Goal: Transaction & Acquisition: Complete application form

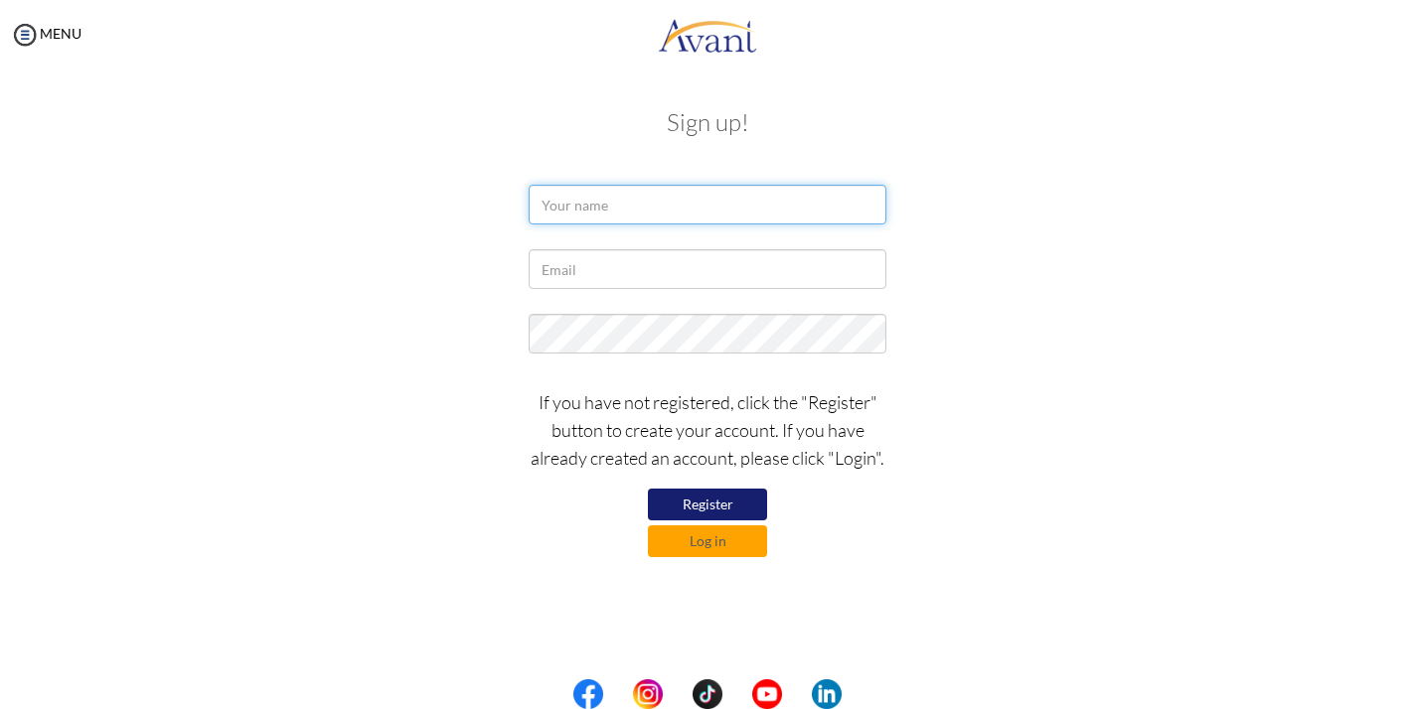
click at [595, 200] on input "text" at bounding box center [708, 205] width 358 height 40
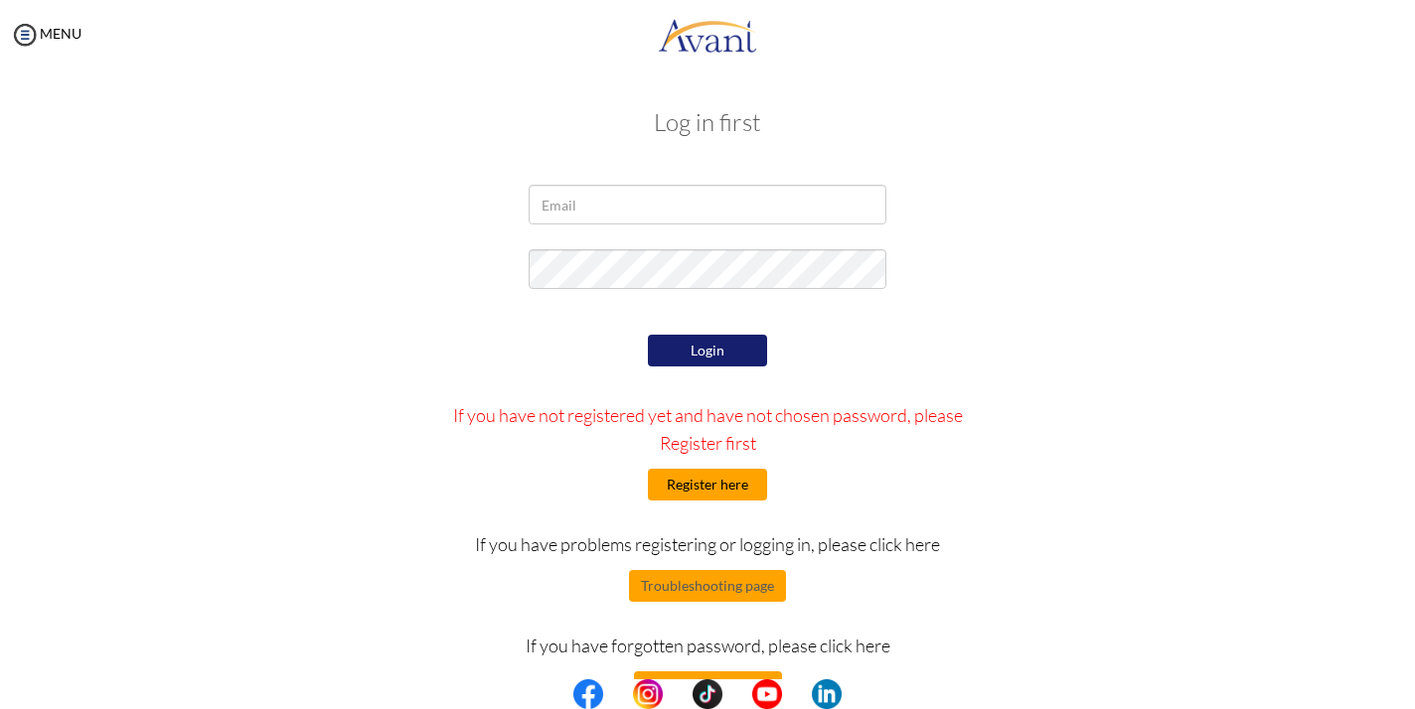
click at [678, 489] on button "Register here" at bounding box center [707, 485] width 119 height 32
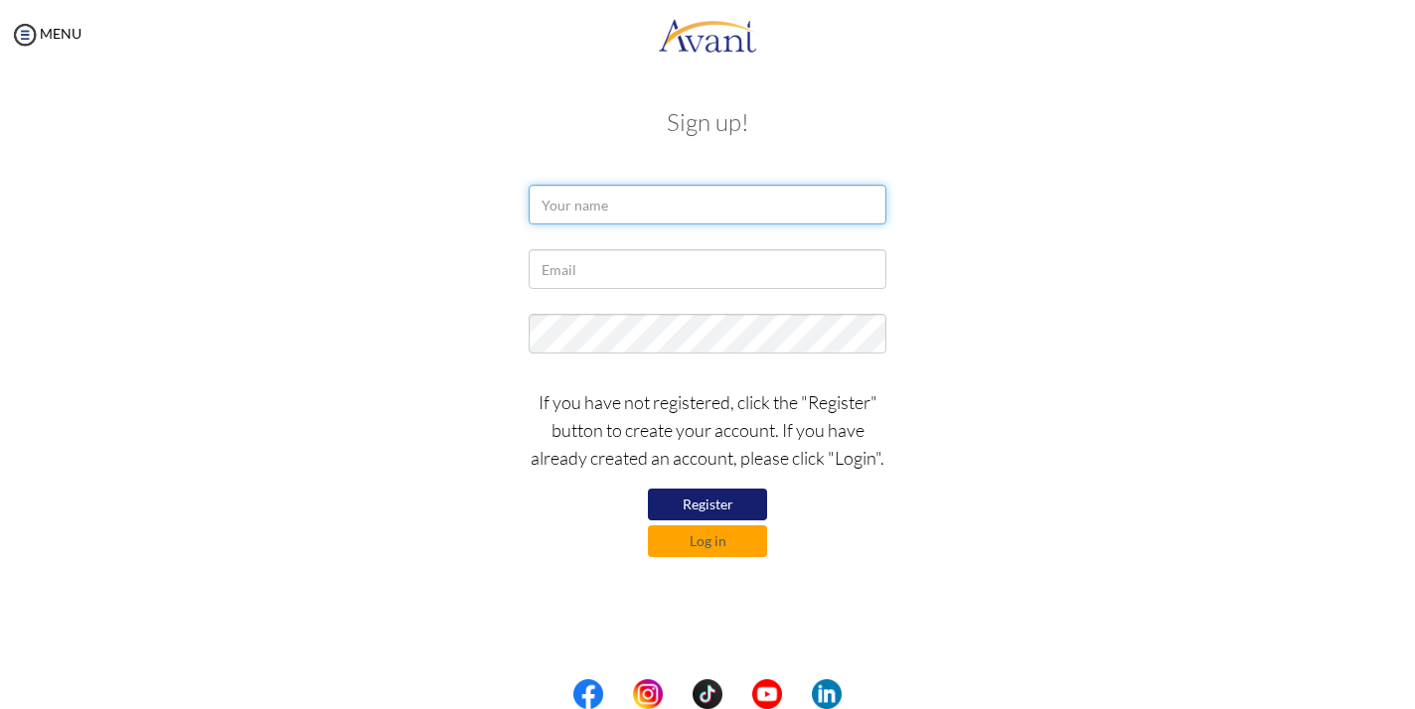
click at [636, 213] on input "text" at bounding box center [708, 205] width 358 height 40
type input "Itumeleng Maphologela"
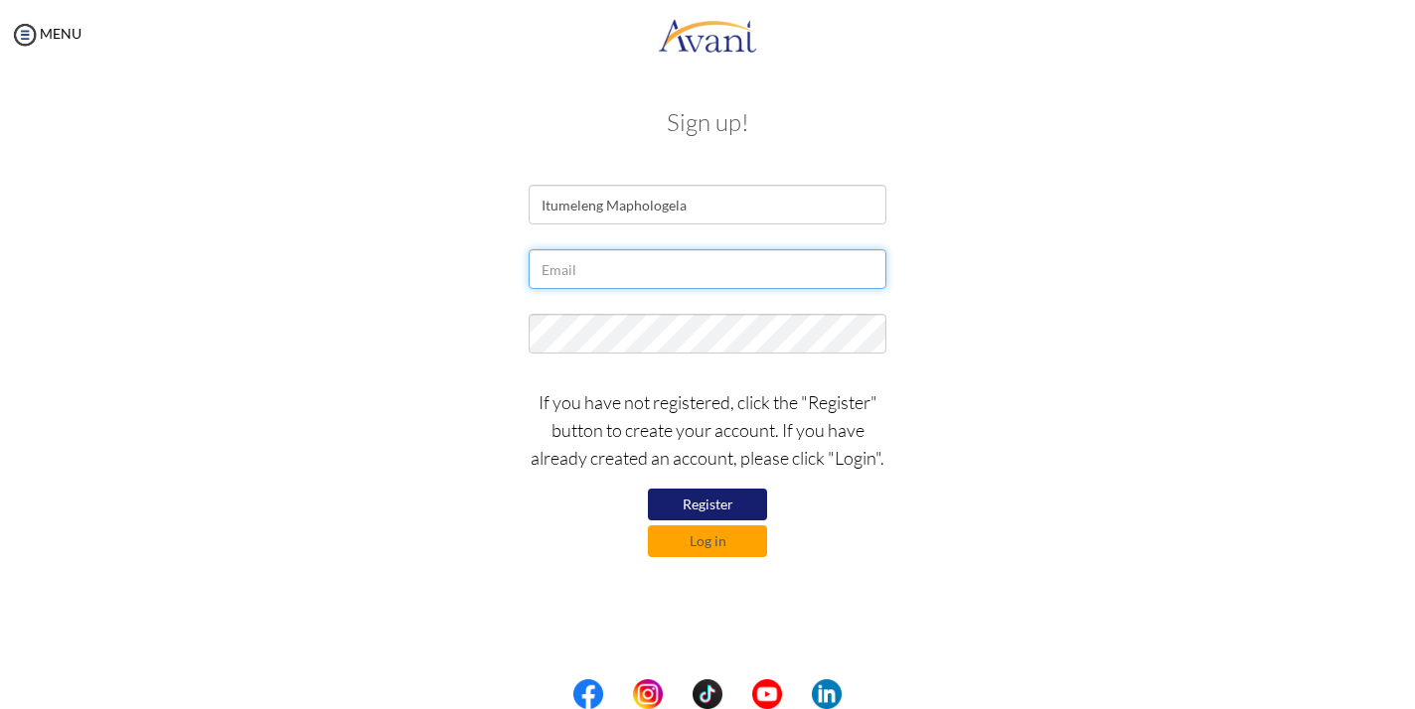
click at [574, 261] on input "text" at bounding box center [708, 269] width 358 height 40
type input "[EMAIL_ADDRESS][DOMAIN_NAME]"
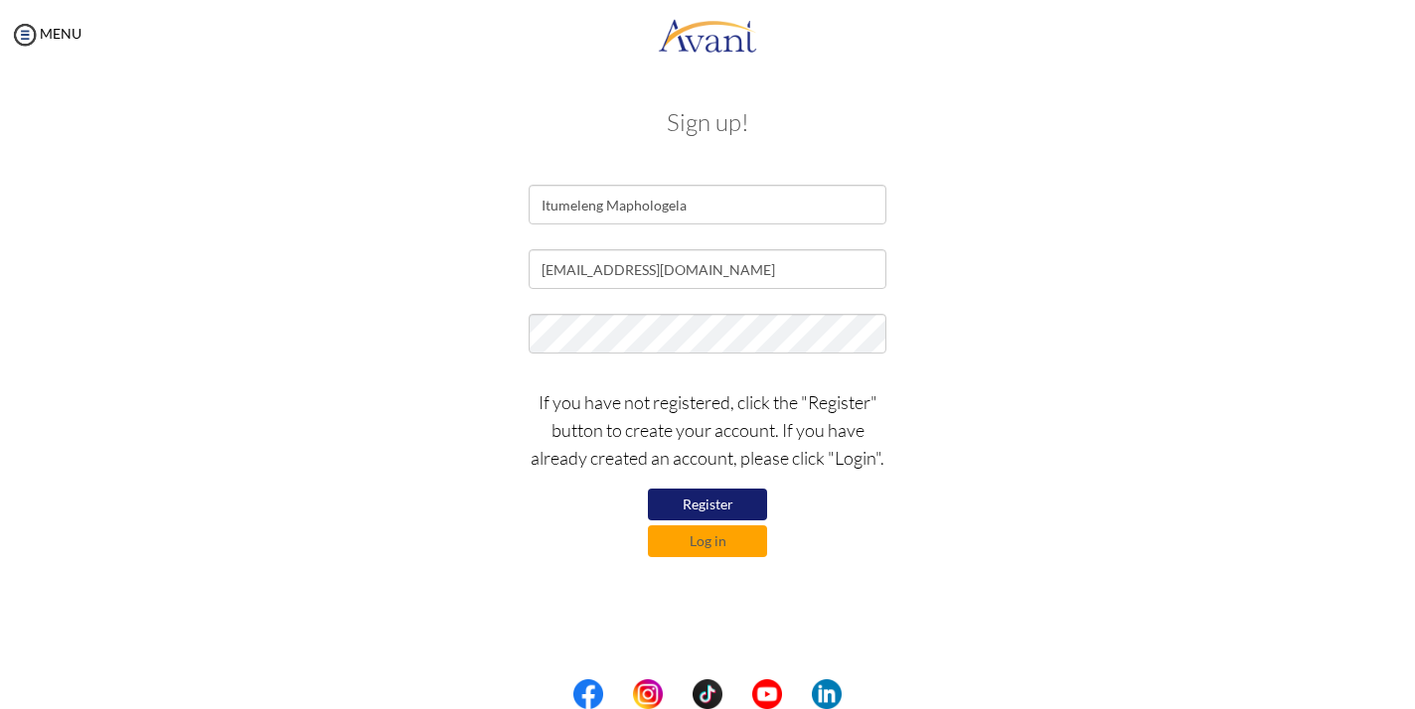
click at [691, 498] on button "Register" at bounding box center [707, 505] width 119 height 32
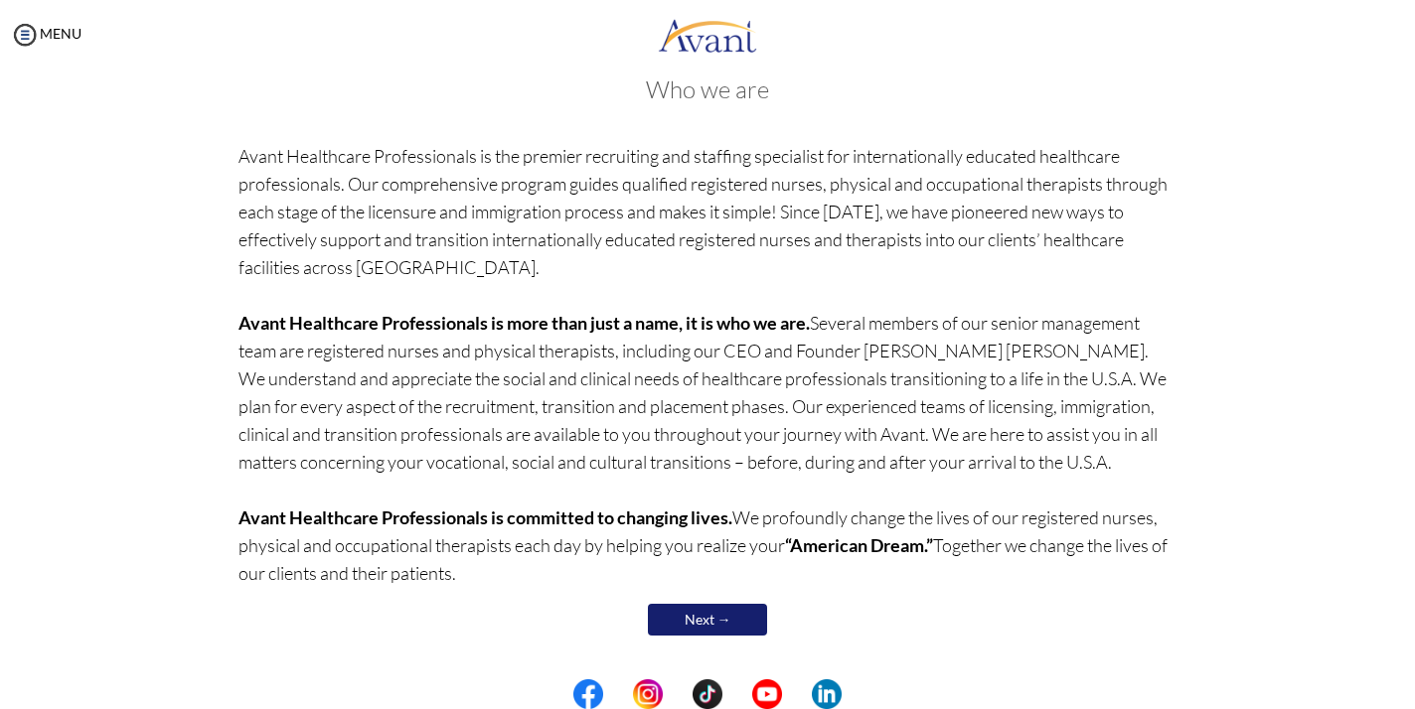
scroll to position [93, 0]
click at [709, 616] on link "Next →" at bounding box center [707, 619] width 119 height 32
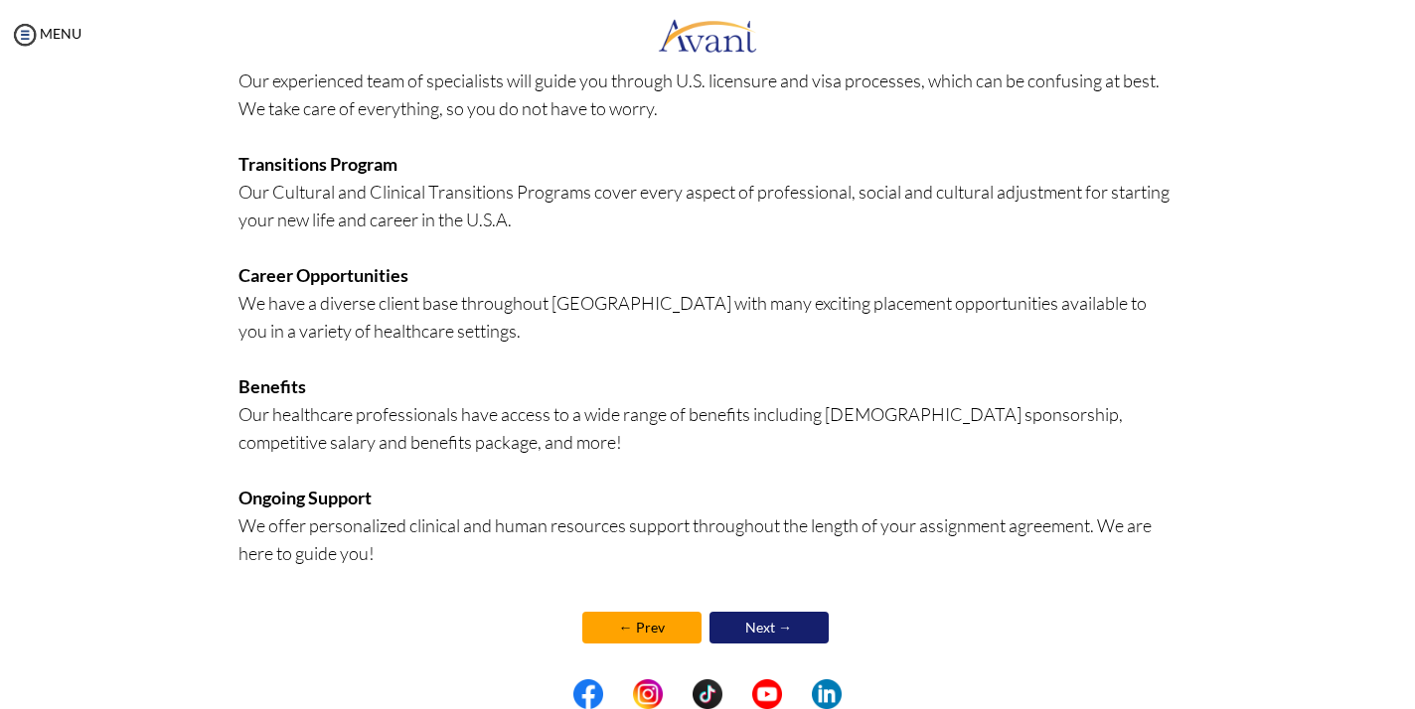
scroll to position [407, 0]
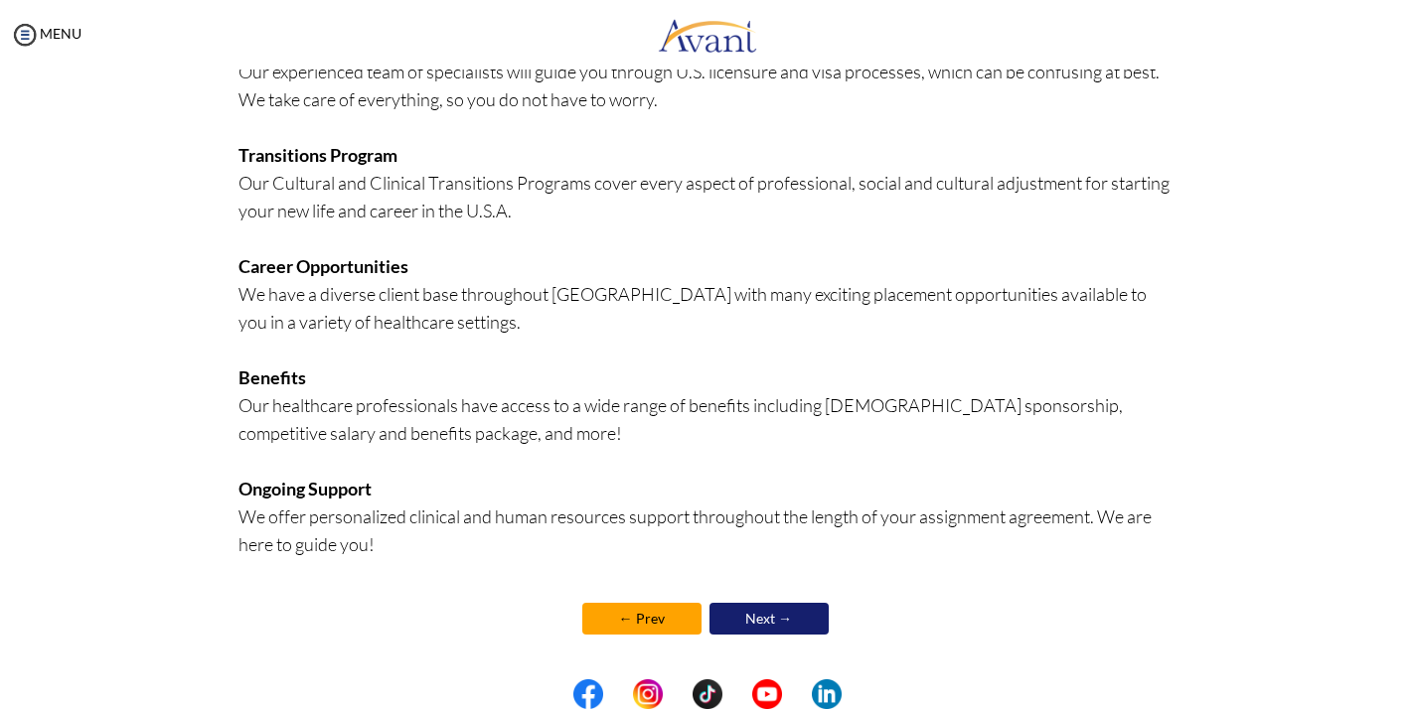
click at [759, 625] on link "Next →" at bounding box center [768, 619] width 119 height 32
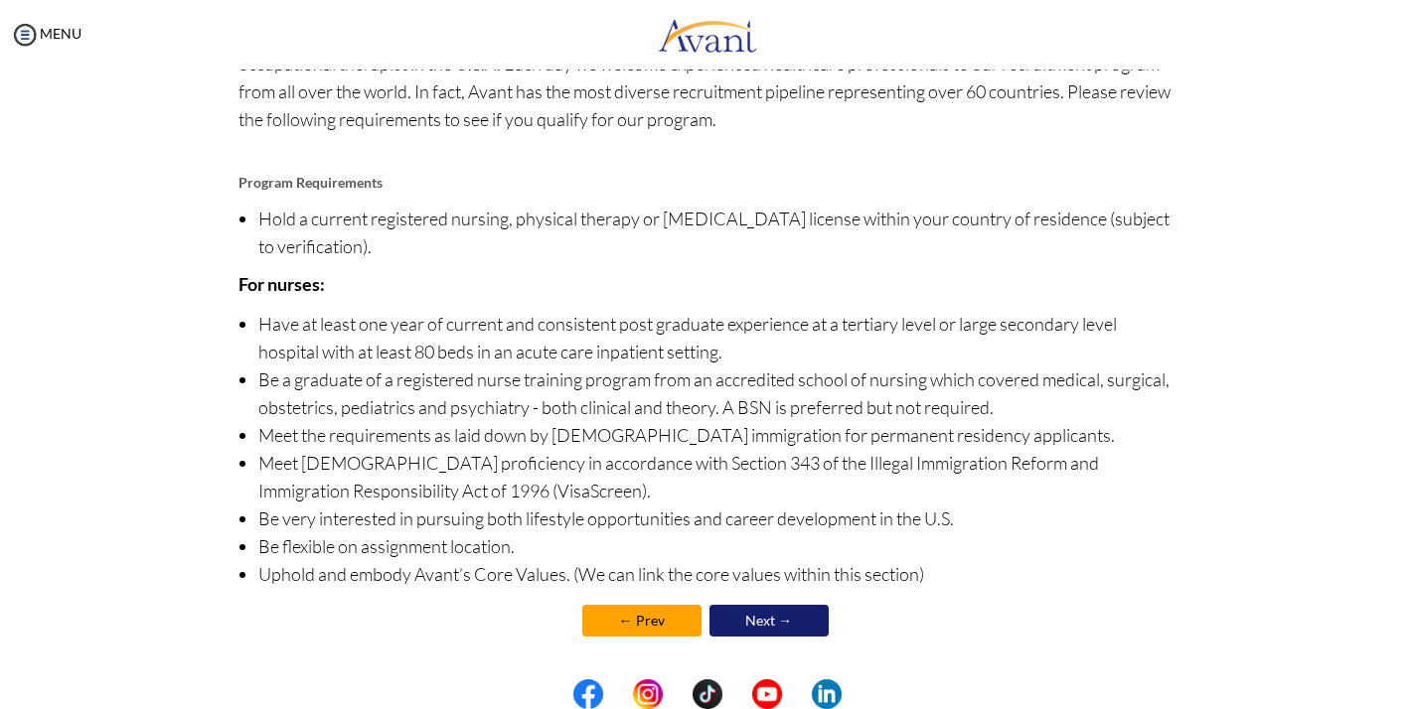
scroll to position [155, 0]
click at [771, 630] on link "Next →" at bounding box center [768, 619] width 119 height 32
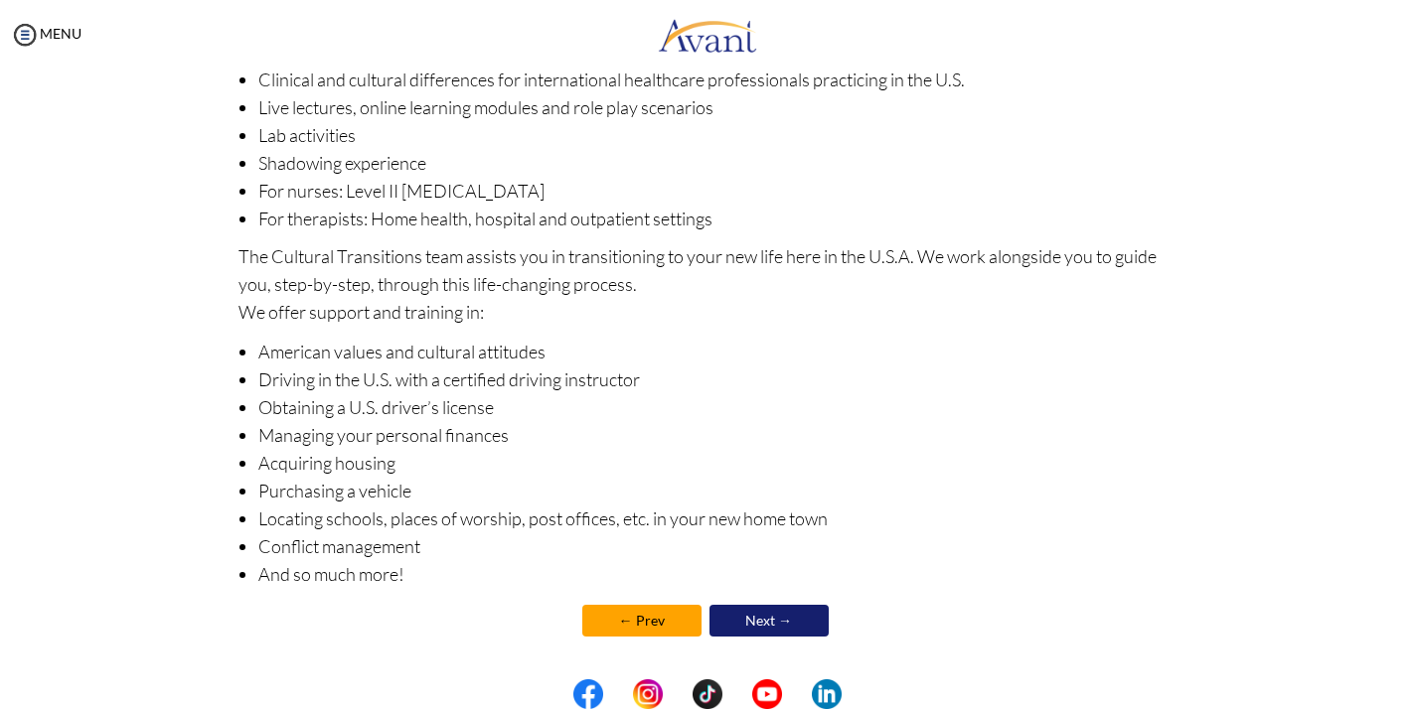
scroll to position [234, 0]
click at [770, 624] on link "Next →" at bounding box center [768, 619] width 119 height 32
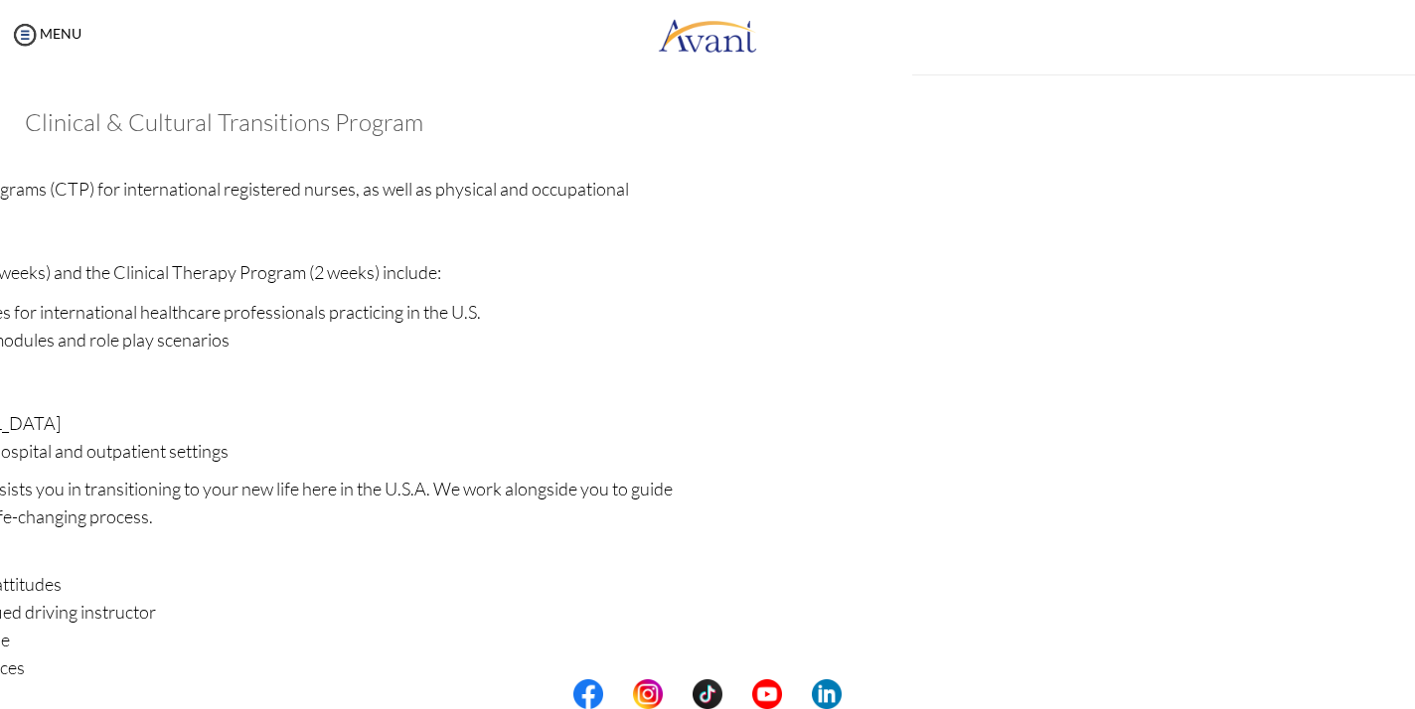
scroll to position [236, 0]
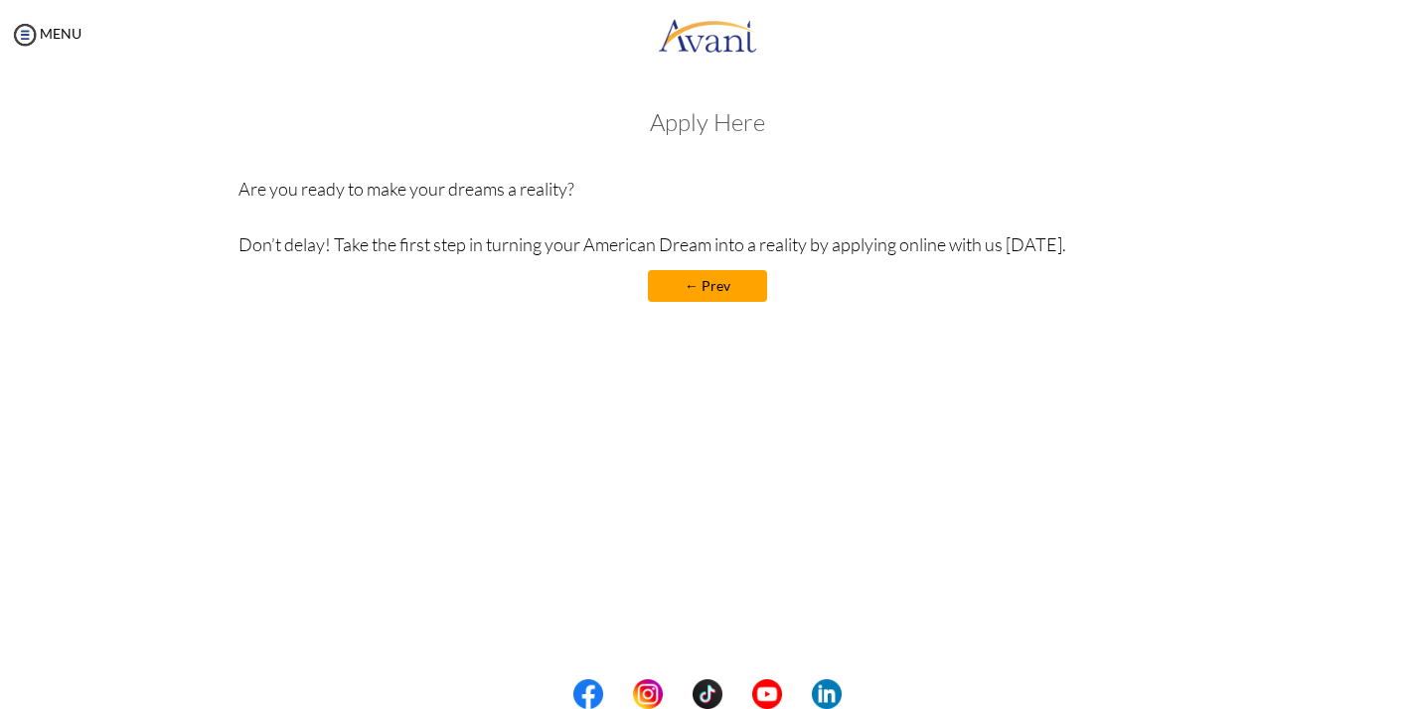
click at [700, 284] on link "← Prev" at bounding box center [707, 286] width 119 height 32
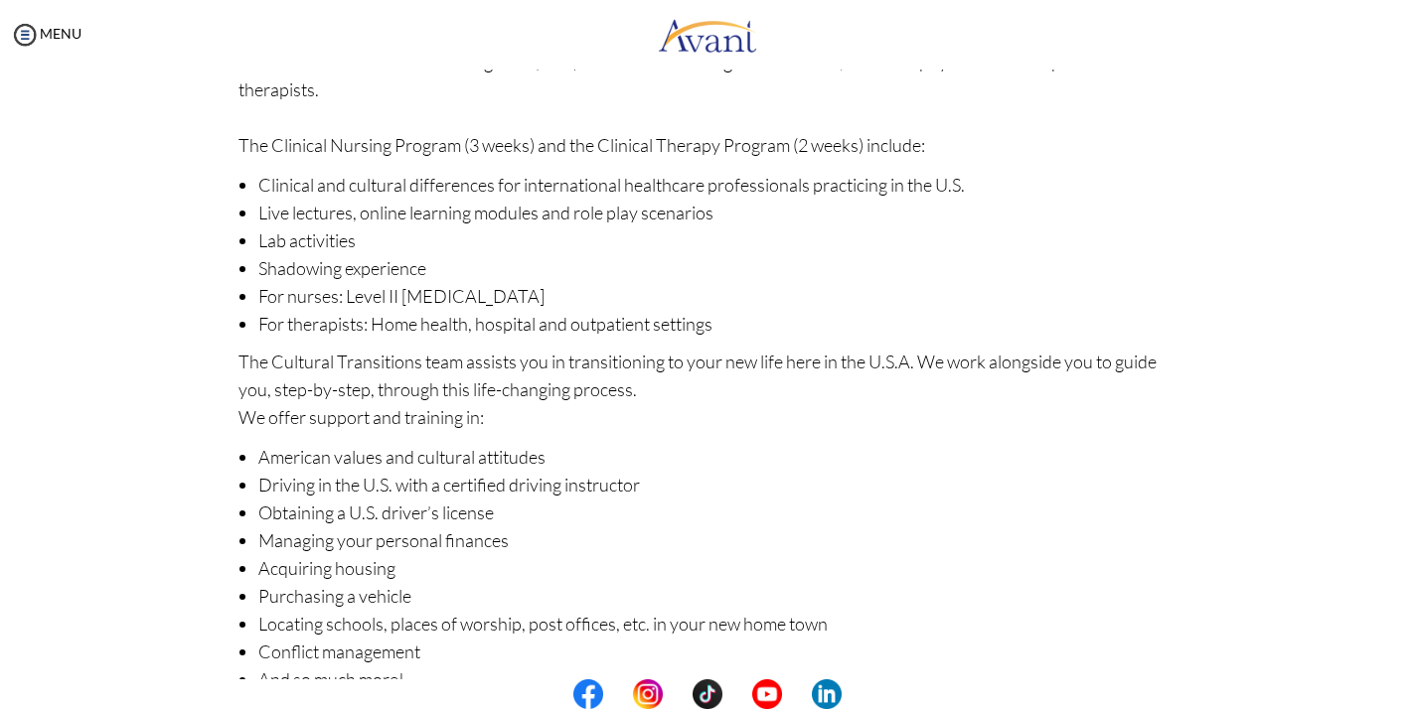
scroll to position [234, 0]
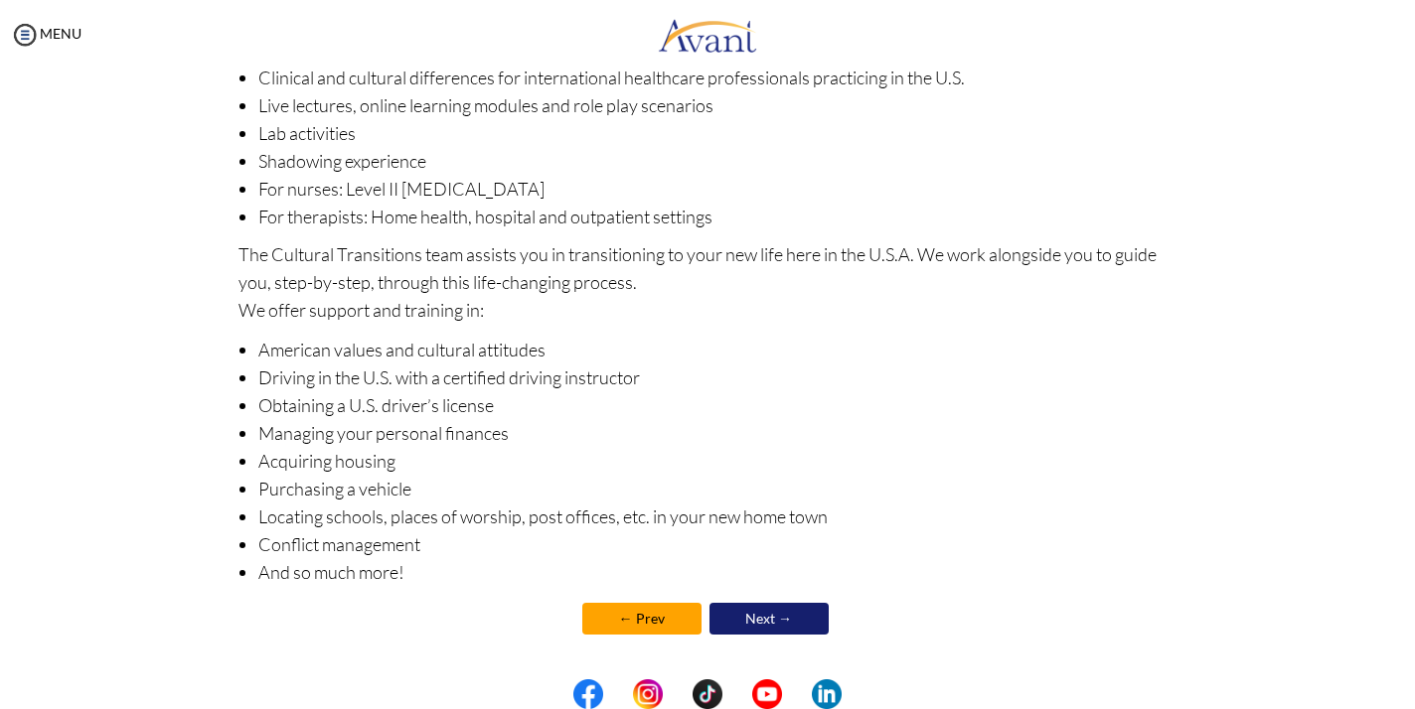
click at [775, 621] on link "Next →" at bounding box center [768, 619] width 119 height 32
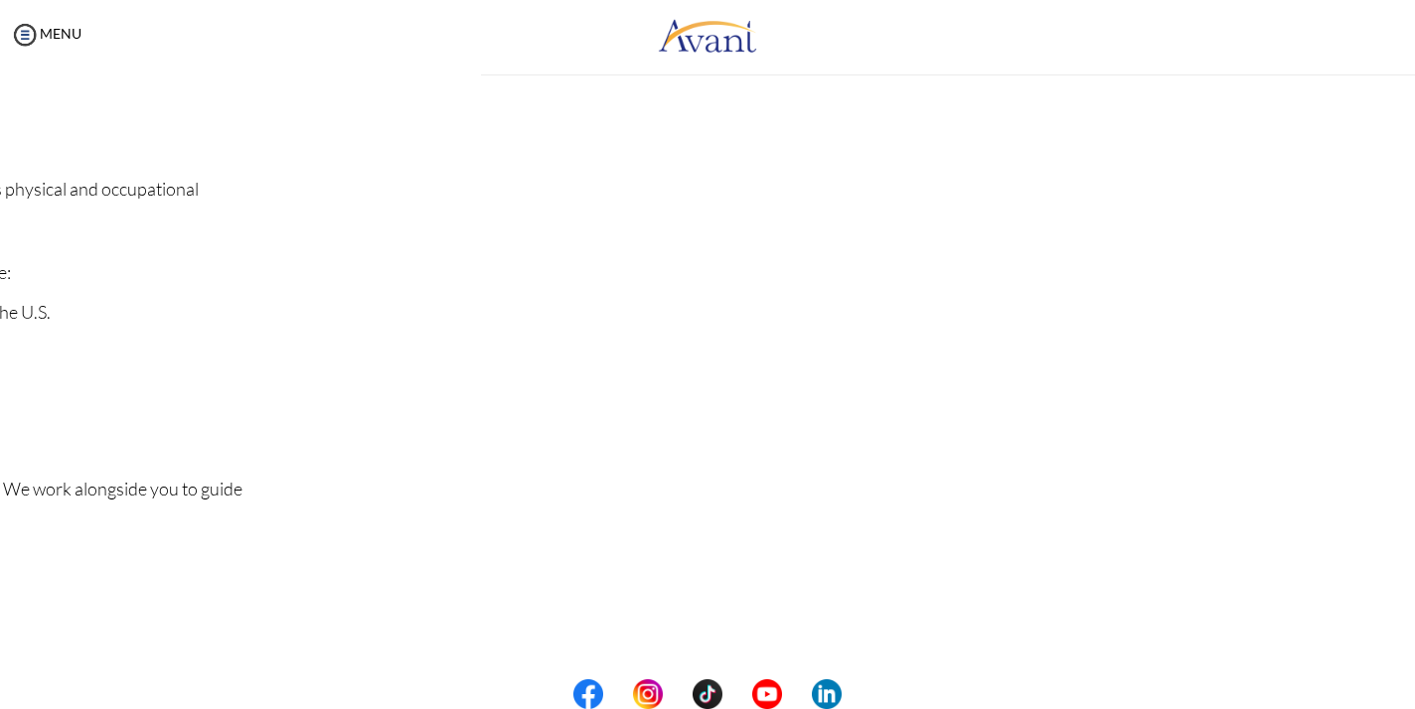
scroll to position [0, 0]
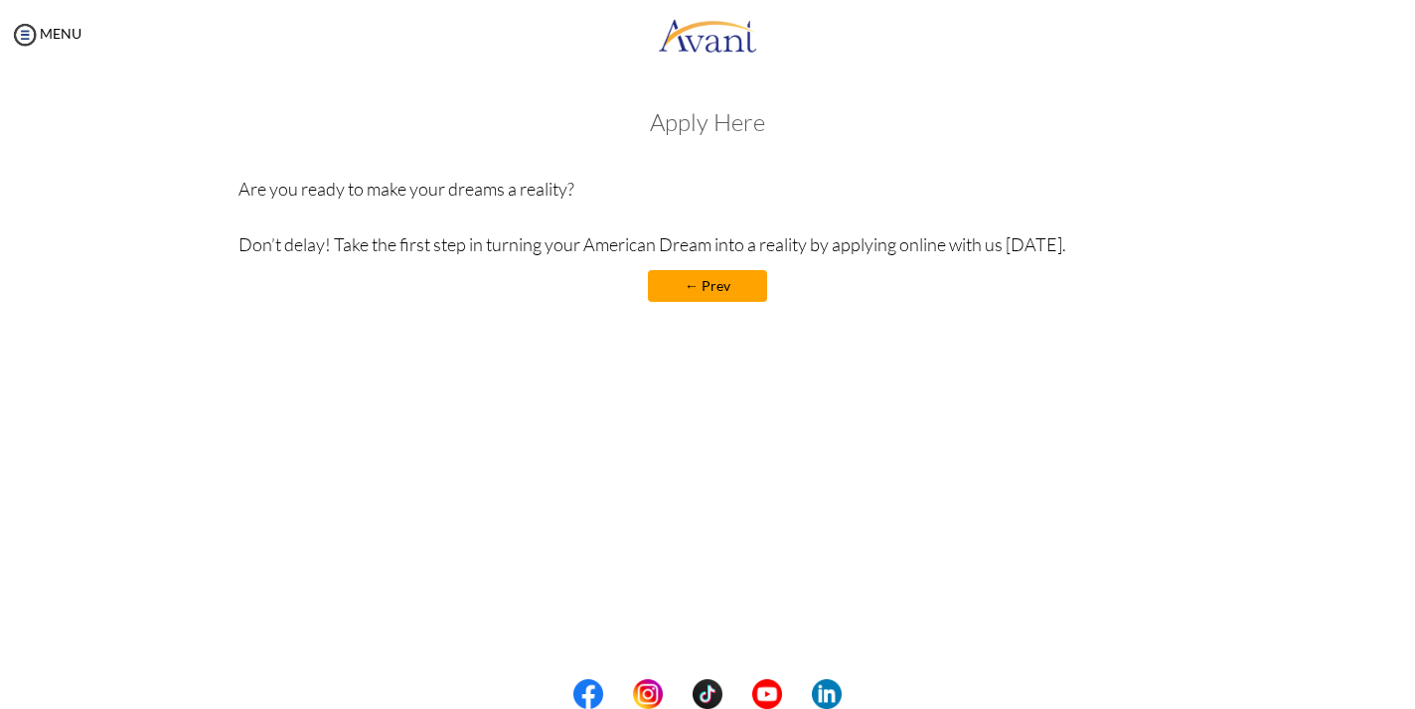
click at [719, 128] on h3 "Apply Here" at bounding box center [707, 122] width 939 height 26
click at [671, 121] on h3 "Apply Here" at bounding box center [707, 122] width 939 height 26
click at [705, 287] on link "← Prev" at bounding box center [707, 286] width 119 height 32
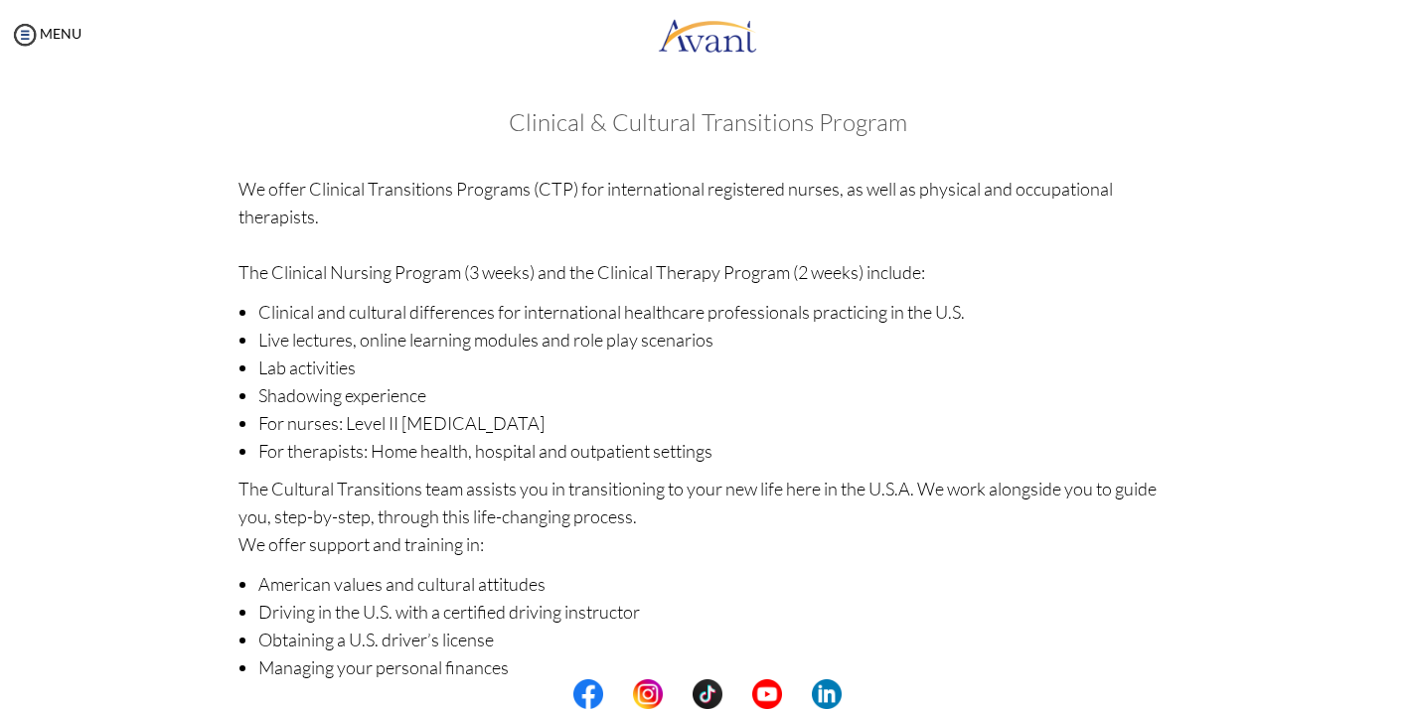
scroll to position [234, 0]
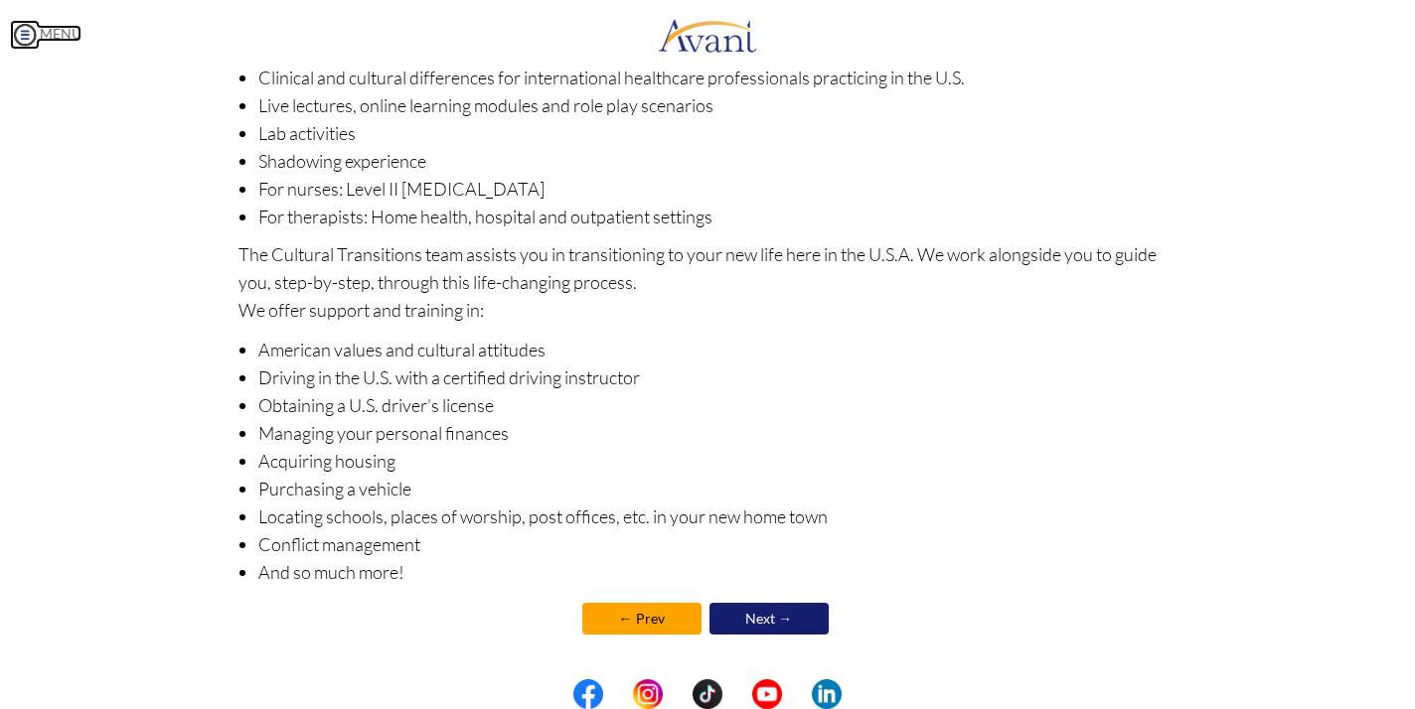
click at [28, 34] on img at bounding box center [25, 35] width 30 height 30
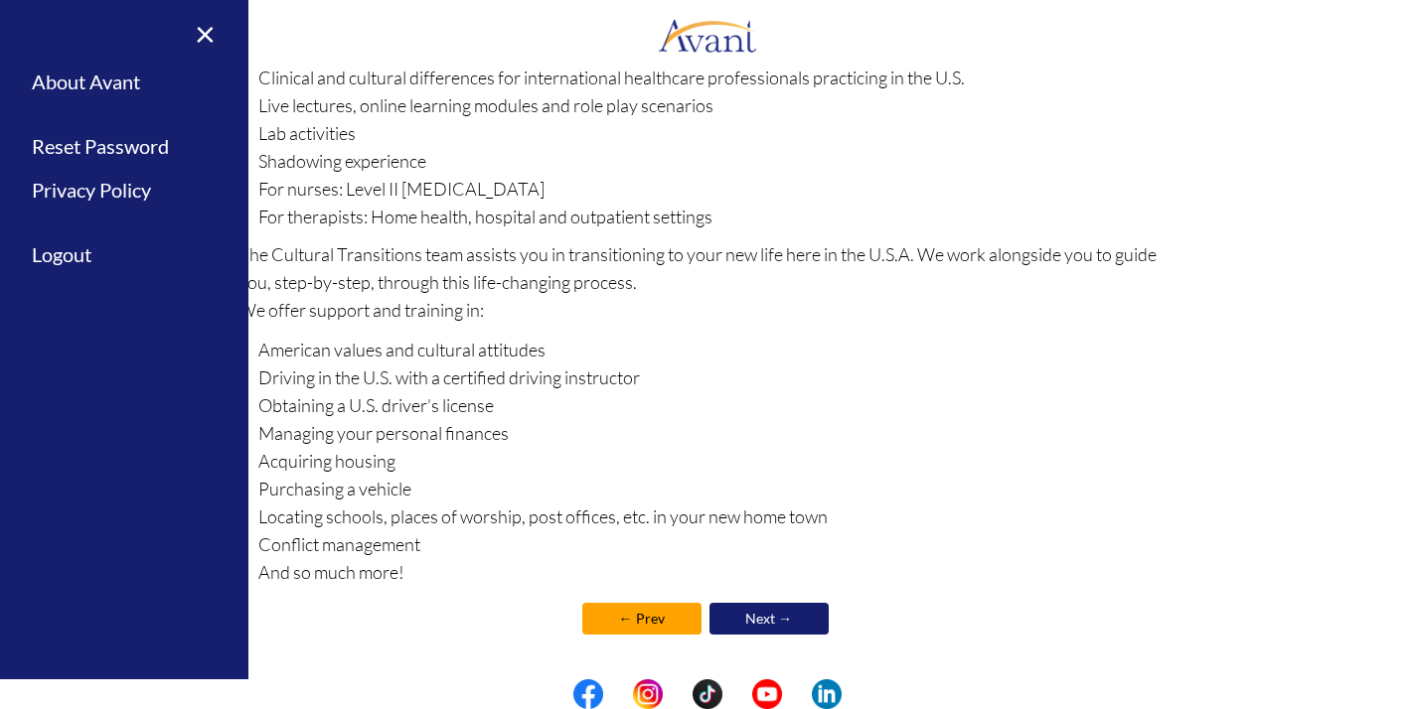
click at [225, 20] on div "× Home Avant Video Library My Process My Resources About Avant Refer a Friend R…" at bounding box center [124, 354] width 248 height 709
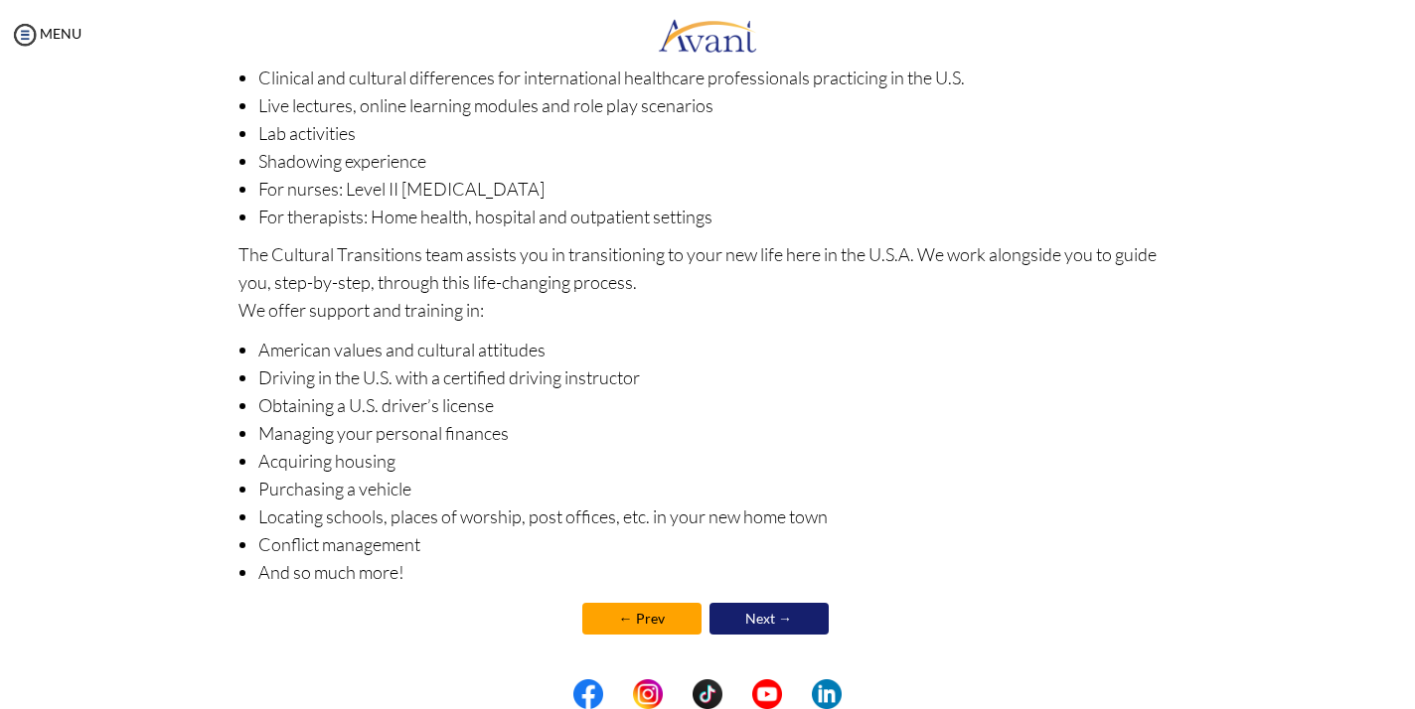
scroll to position [0, 0]
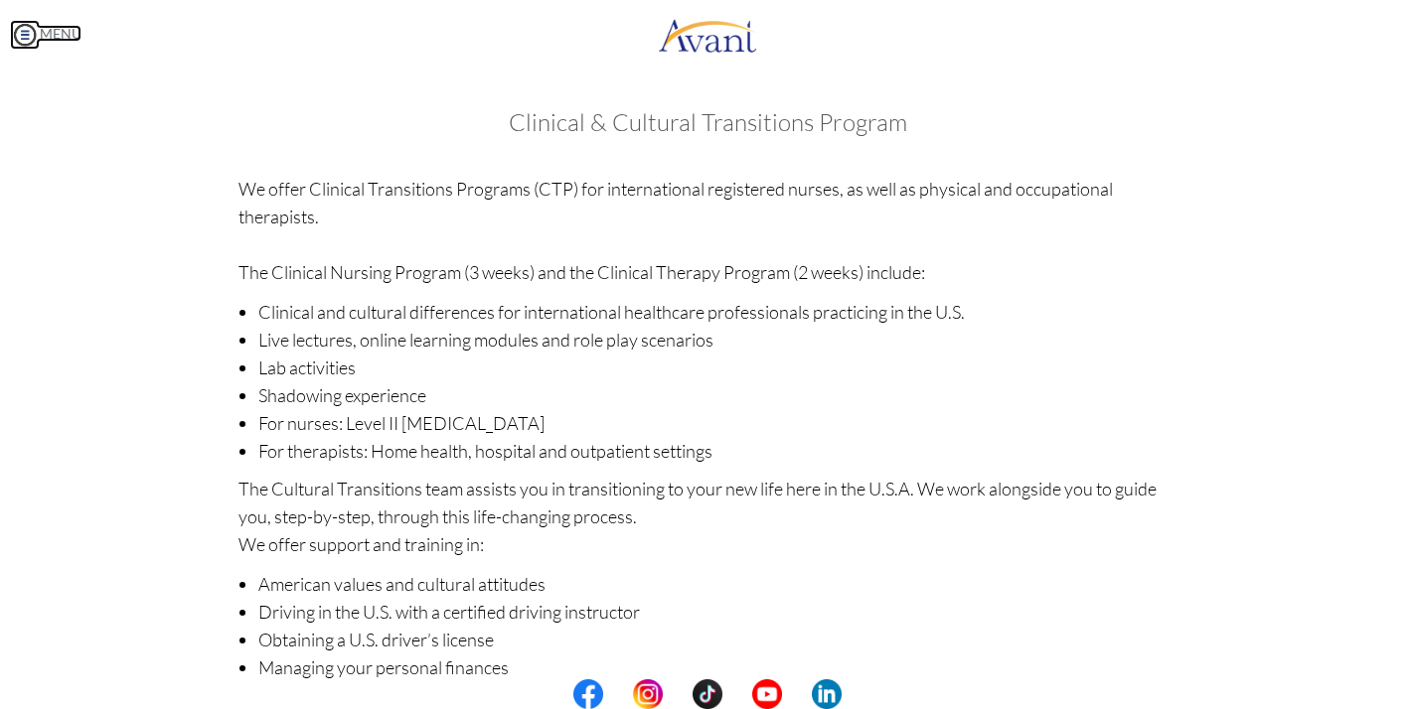
click at [26, 37] on img at bounding box center [25, 35] width 30 height 30
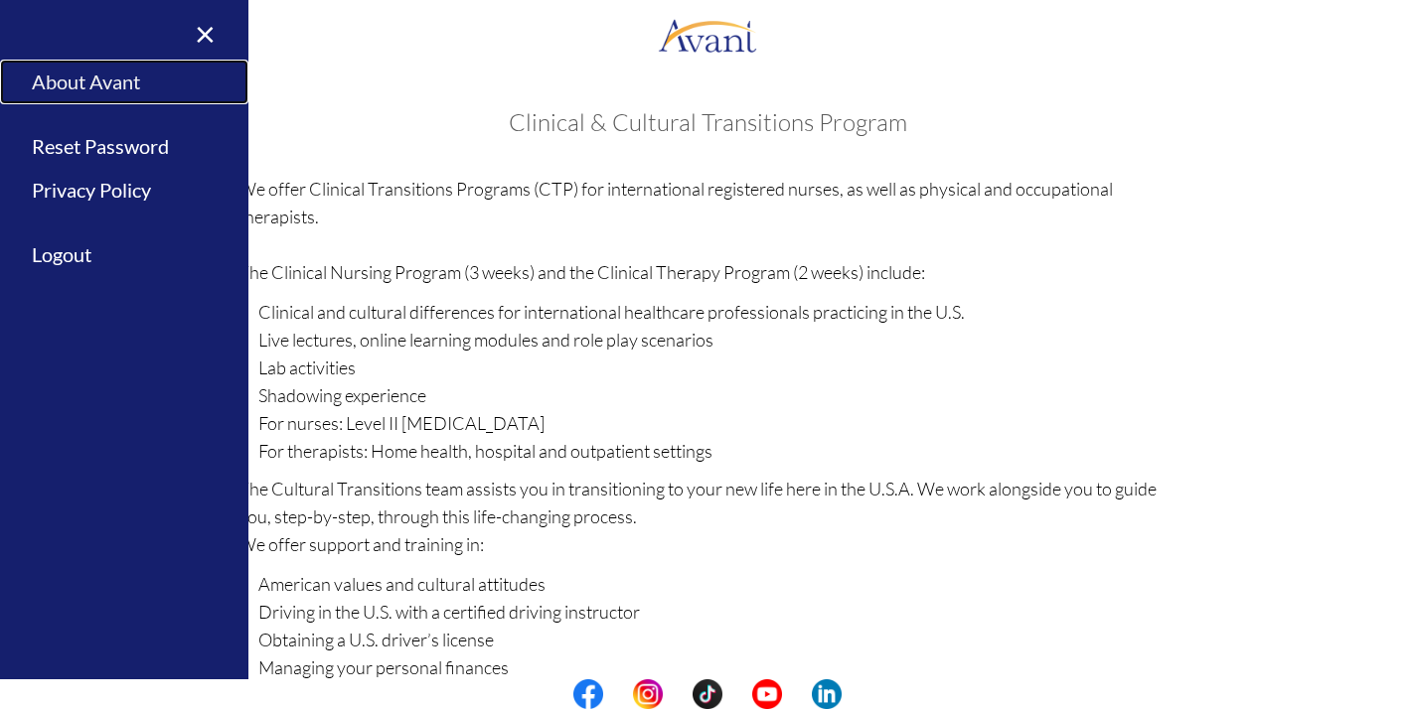
click at [50, 94] on link "About Avant" at bounding box center [124, 82] width 248 height 45
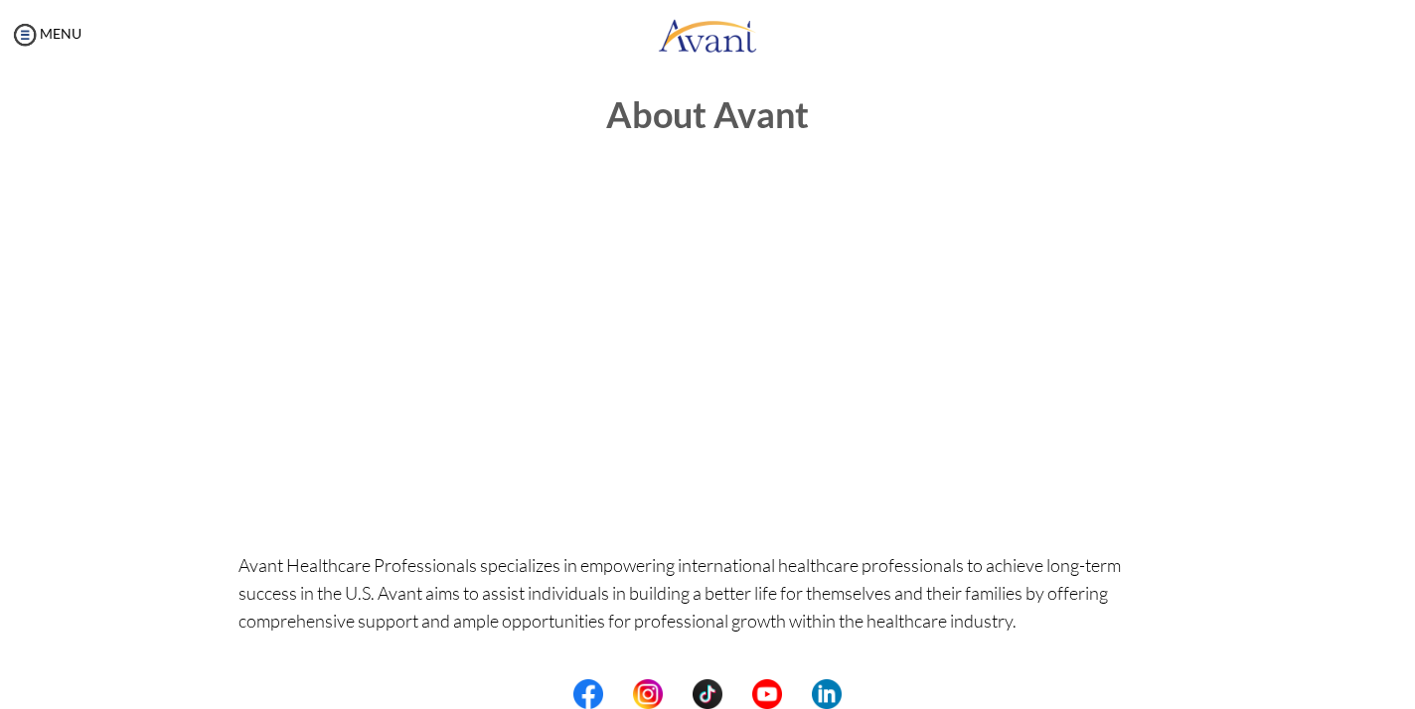
scroll to position [12, 0]
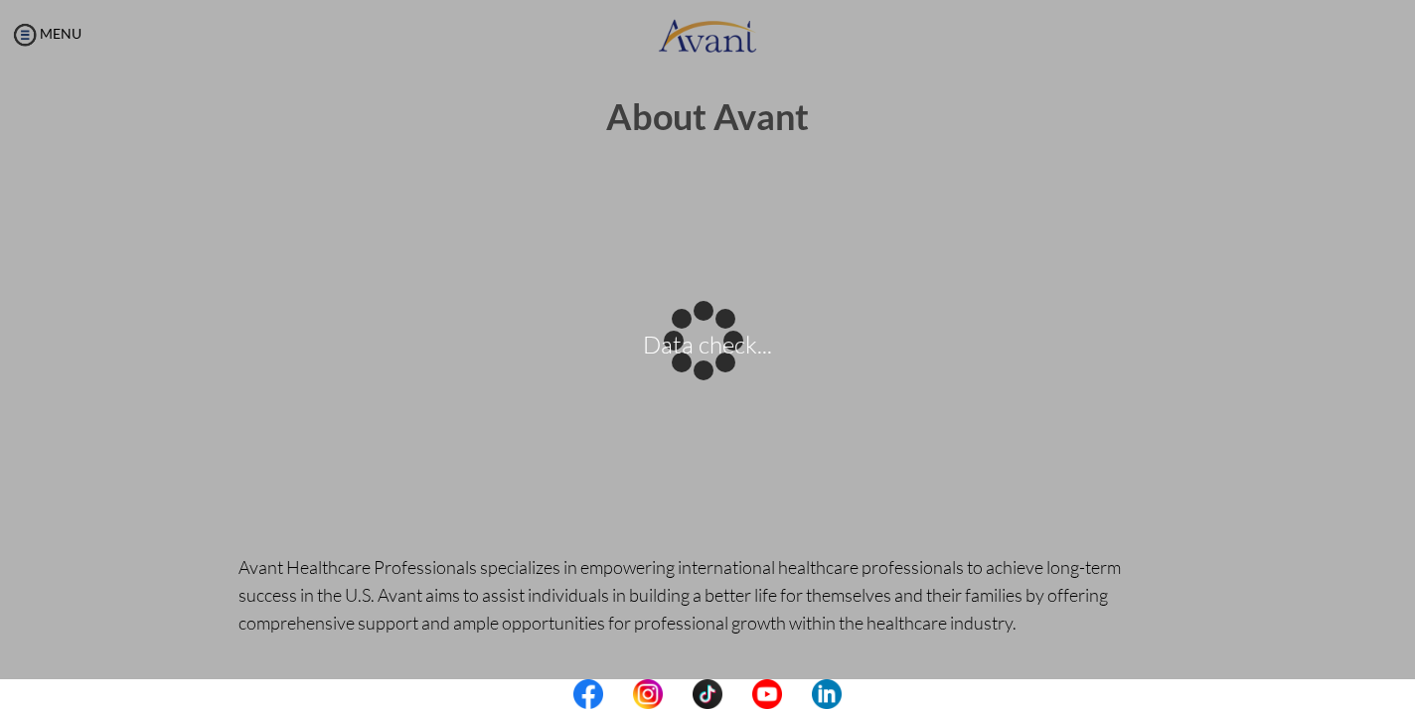
click at [693, 369] on div "Data check..." at bounding box center [707, 355] width 28 height 28
click at [1061, 350] on p "No connection" at bounding box center [707, 355] width 1415 height 48
click at [693, 369] on div "No connection" at bounding box center [707, 355] width 28 height 28
click at [711, 341] on div "No connection" at bounding box center [707, 355] width 28 height 28
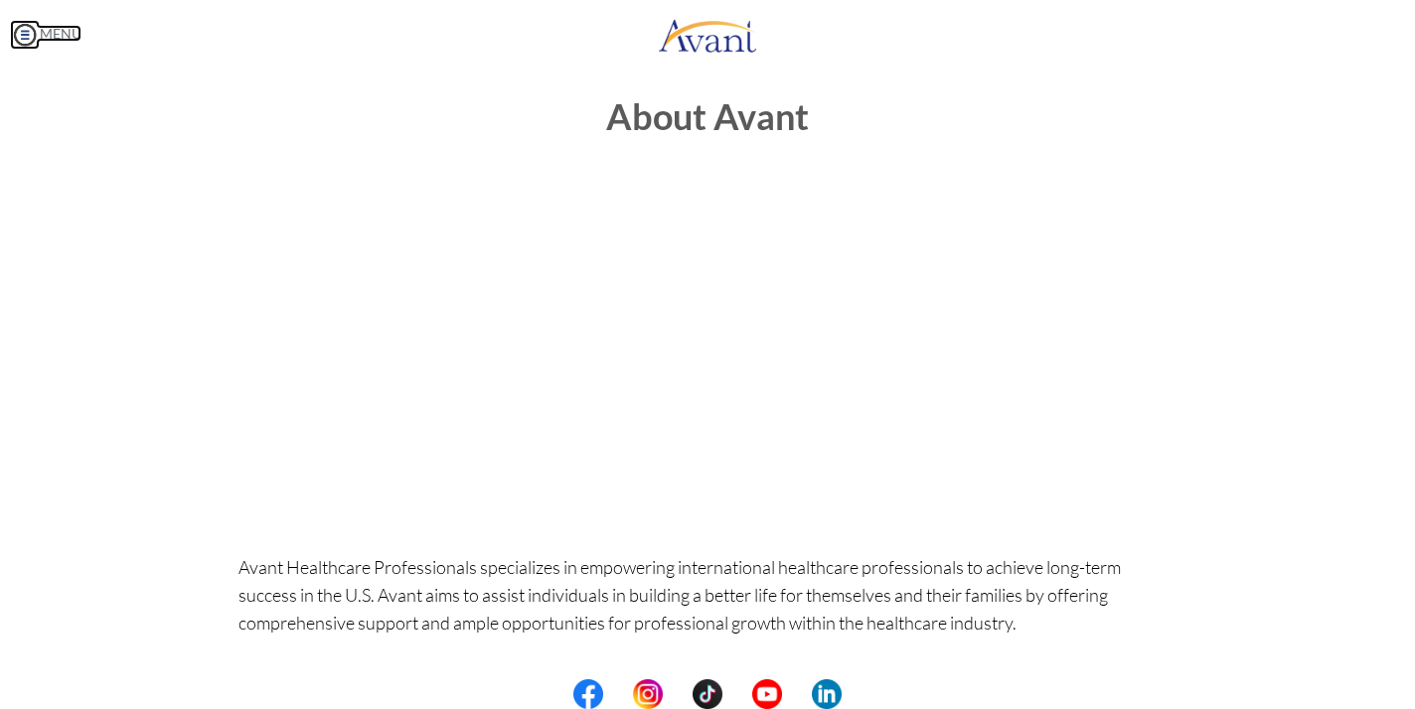
click at [32, 25] on body "Maintenance break. Please come back in 2 hours. MENU My Status What is the next…" at bounding box center [707, 354] width 1415 height 709
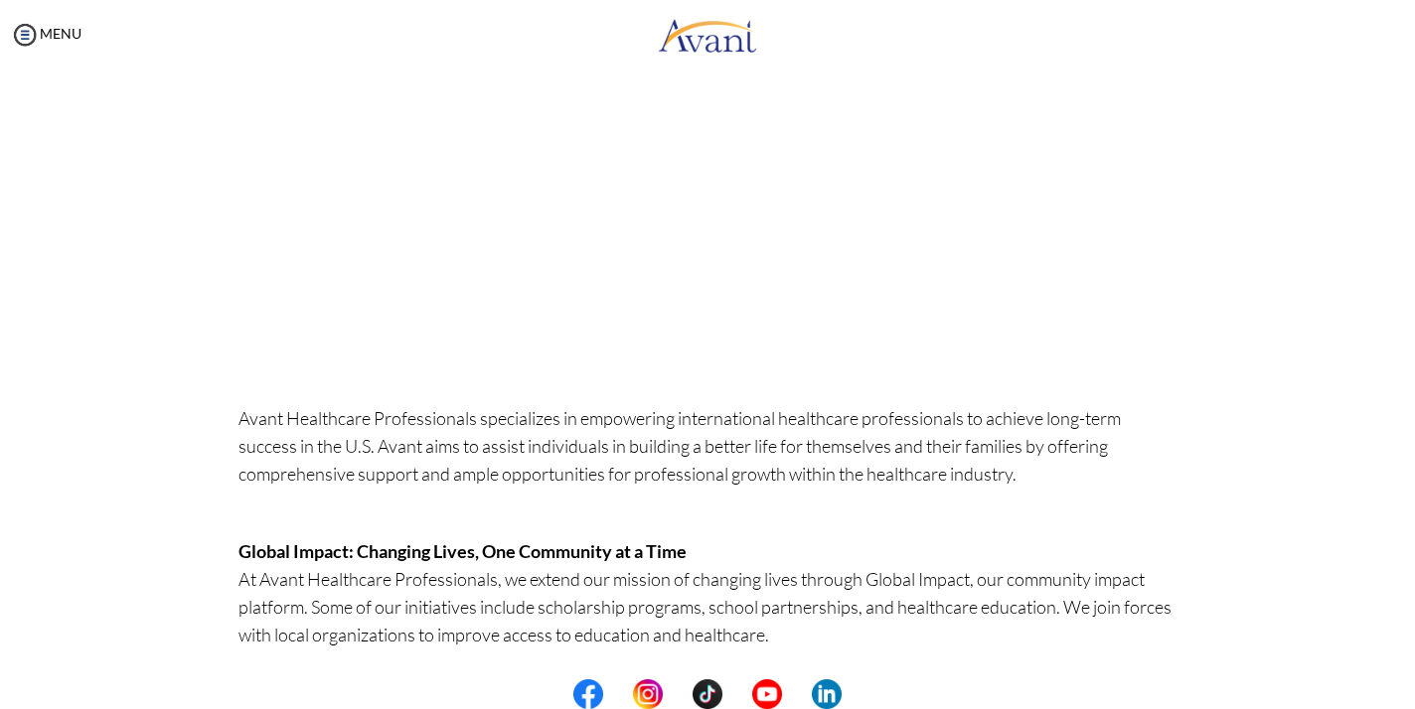
scroll to position [0, 0]
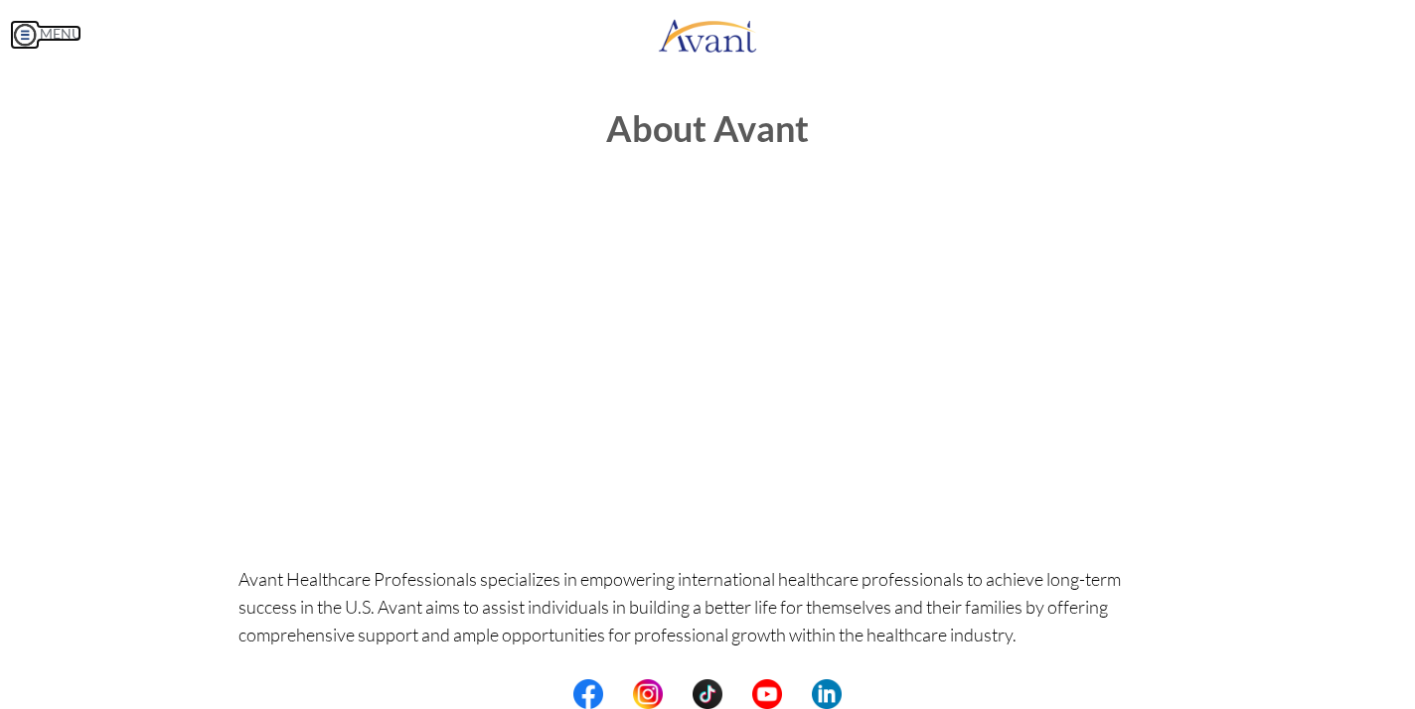
click at [37, 35] on body "Maintenance break. Please come back in 2 hours. MENU My Status What is the next…" at bounding box center [707, 354] width 1415 height 709
click at [25, 33] on img at bounding box center [25, 35] width 30 height 30
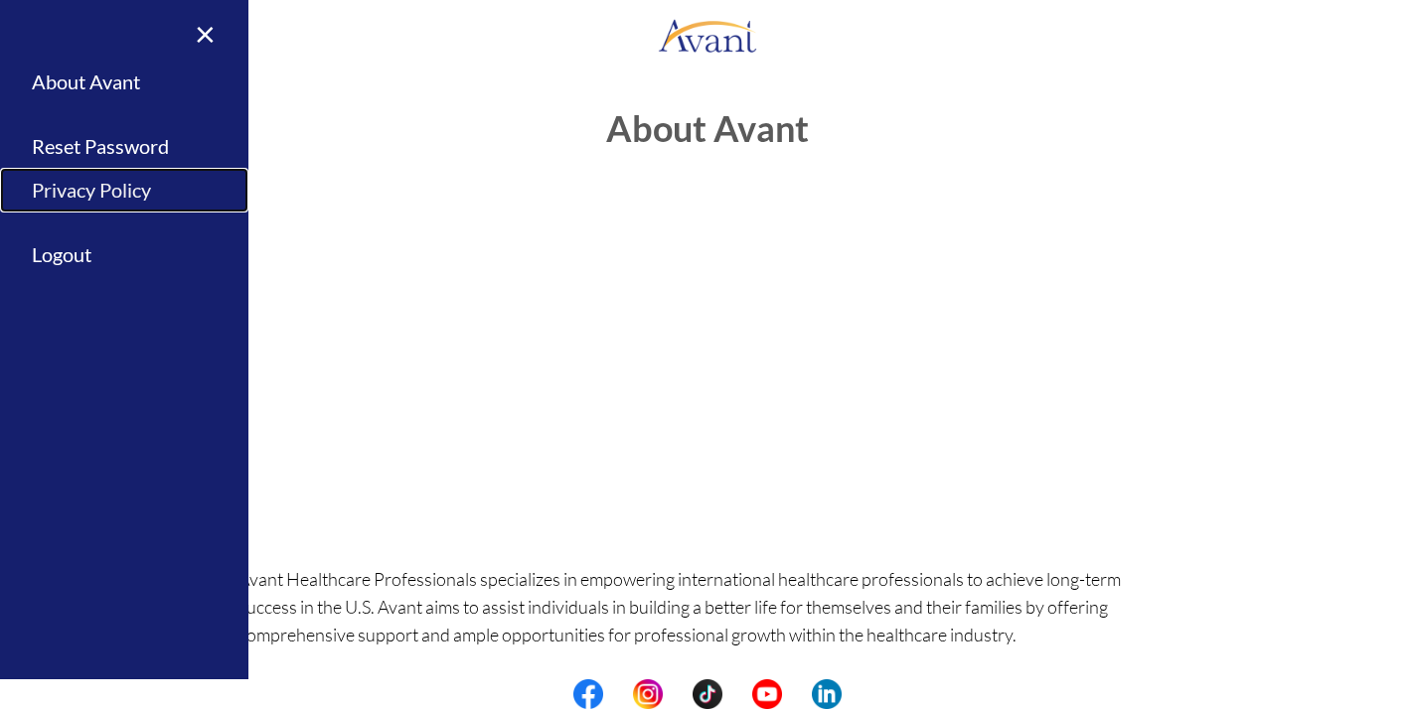
click at [104, 190] on link "Privacy Policy" at bounding box center [124, 190] width 248 height 45
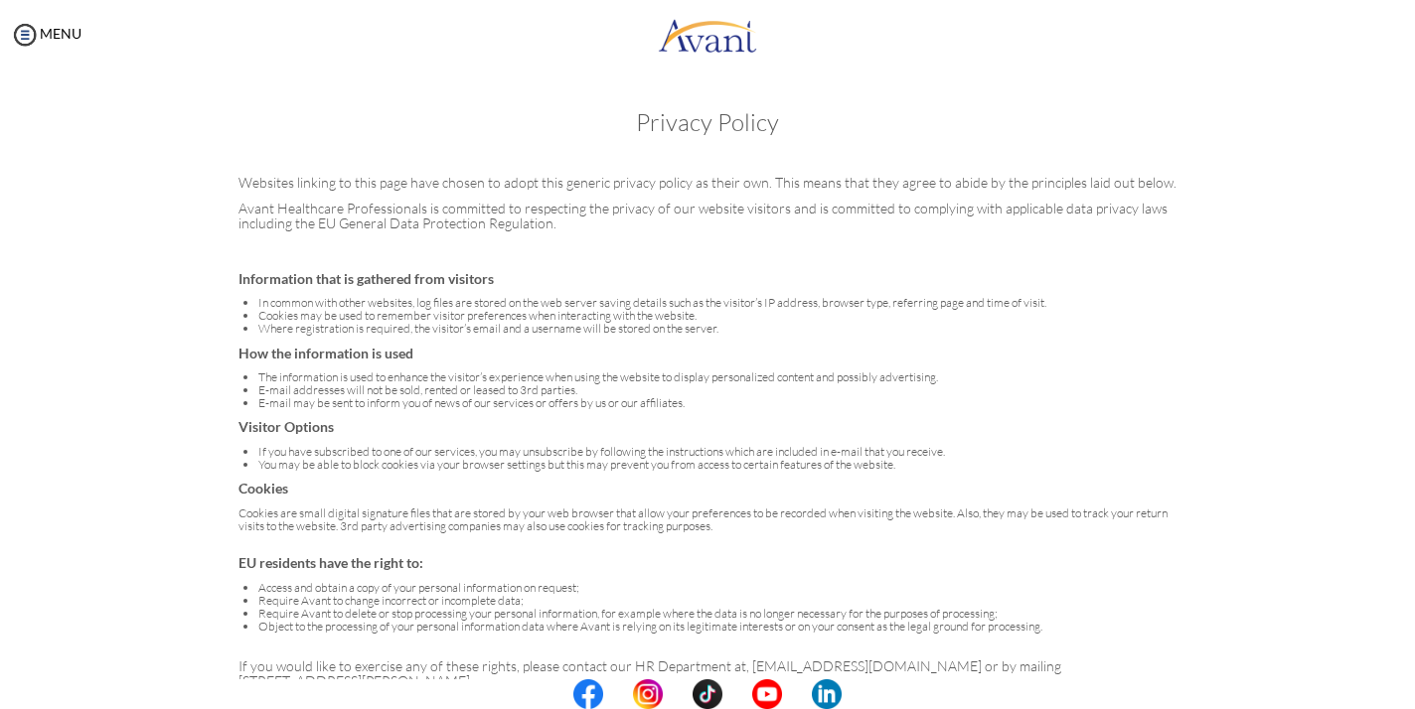
scroll to position [39, 0]
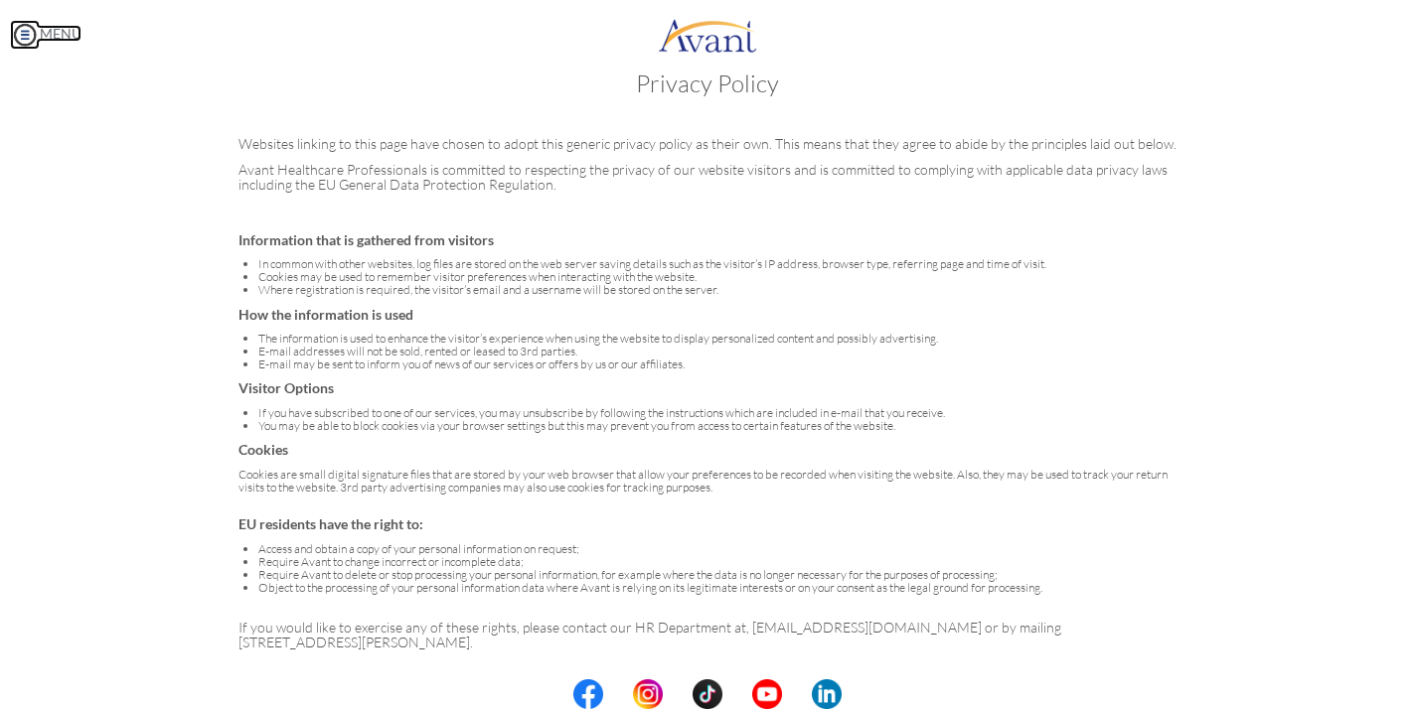
click at [23, 40] on img at bounding box center [25, 35] width 30 height 30
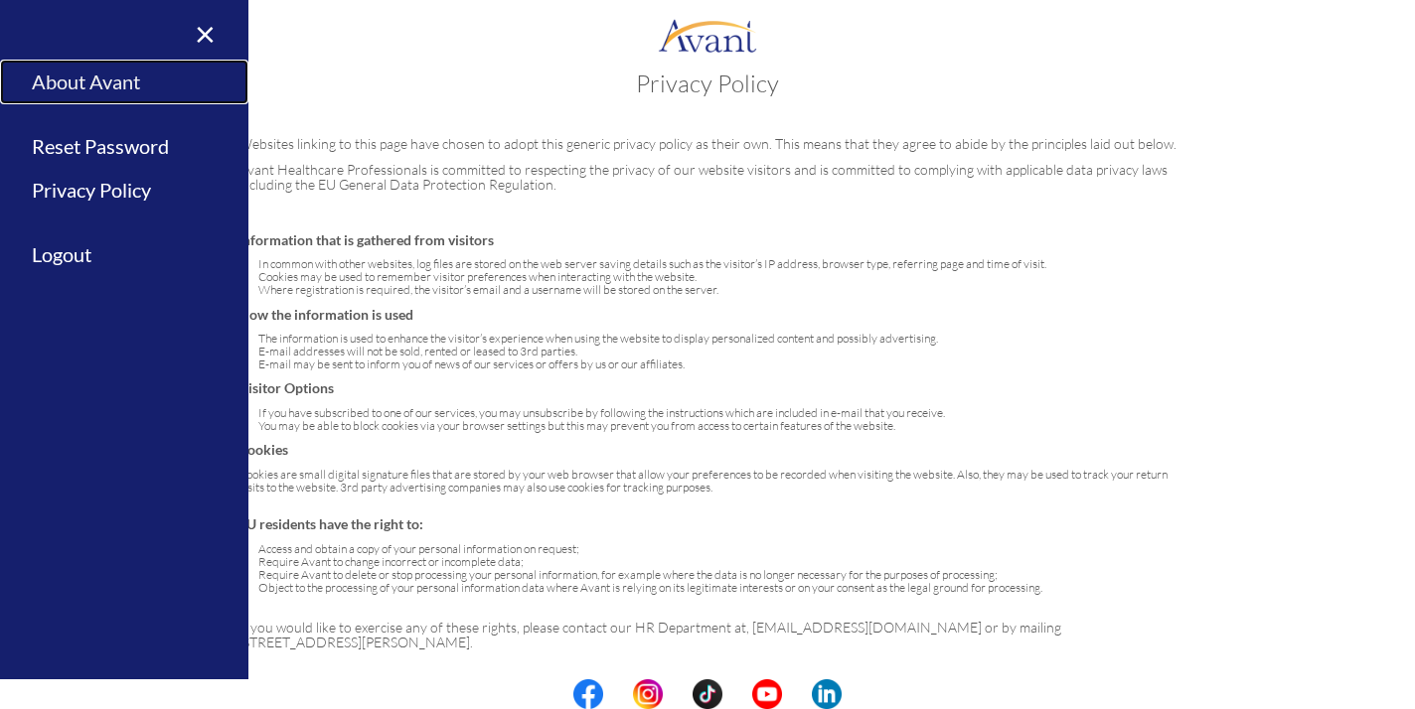
click at [60, 87] on link "About Avant" at bounding box center [124, 82] width 248 height 45
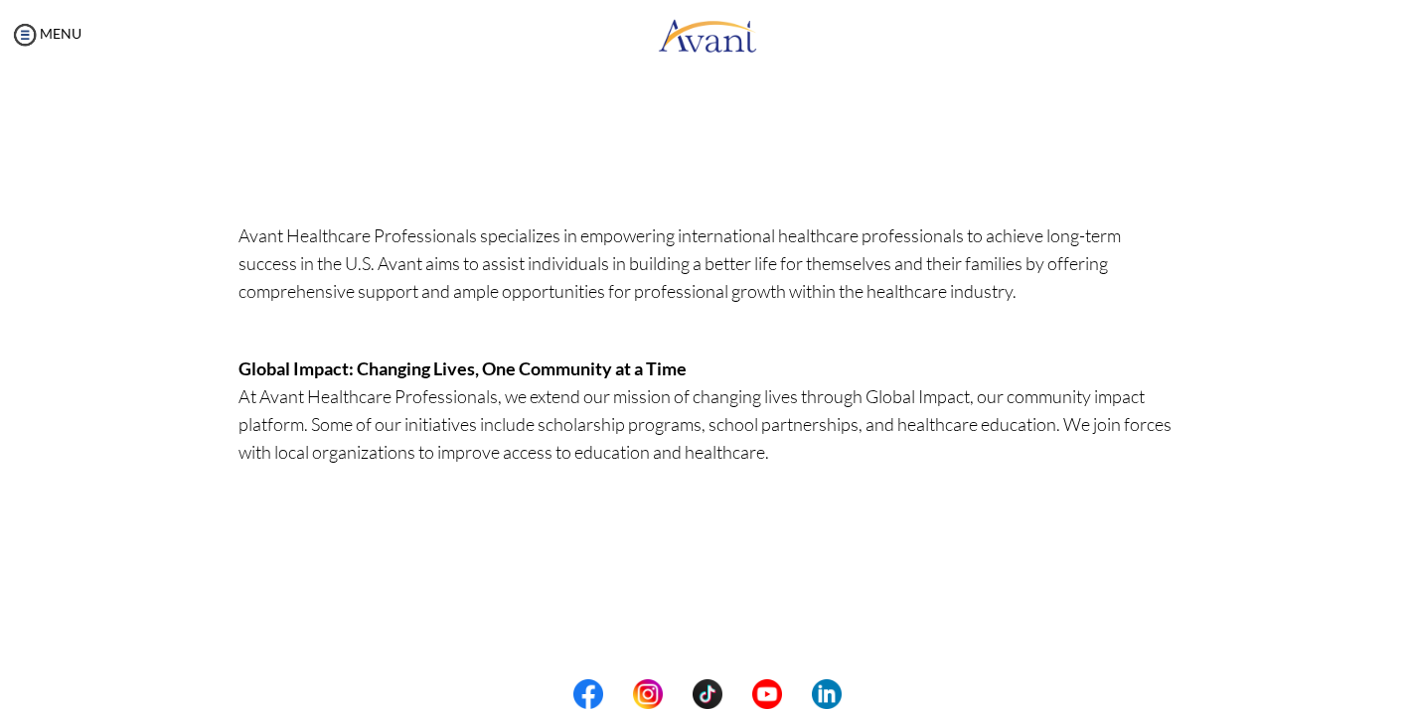
scroll to position [558, 0]
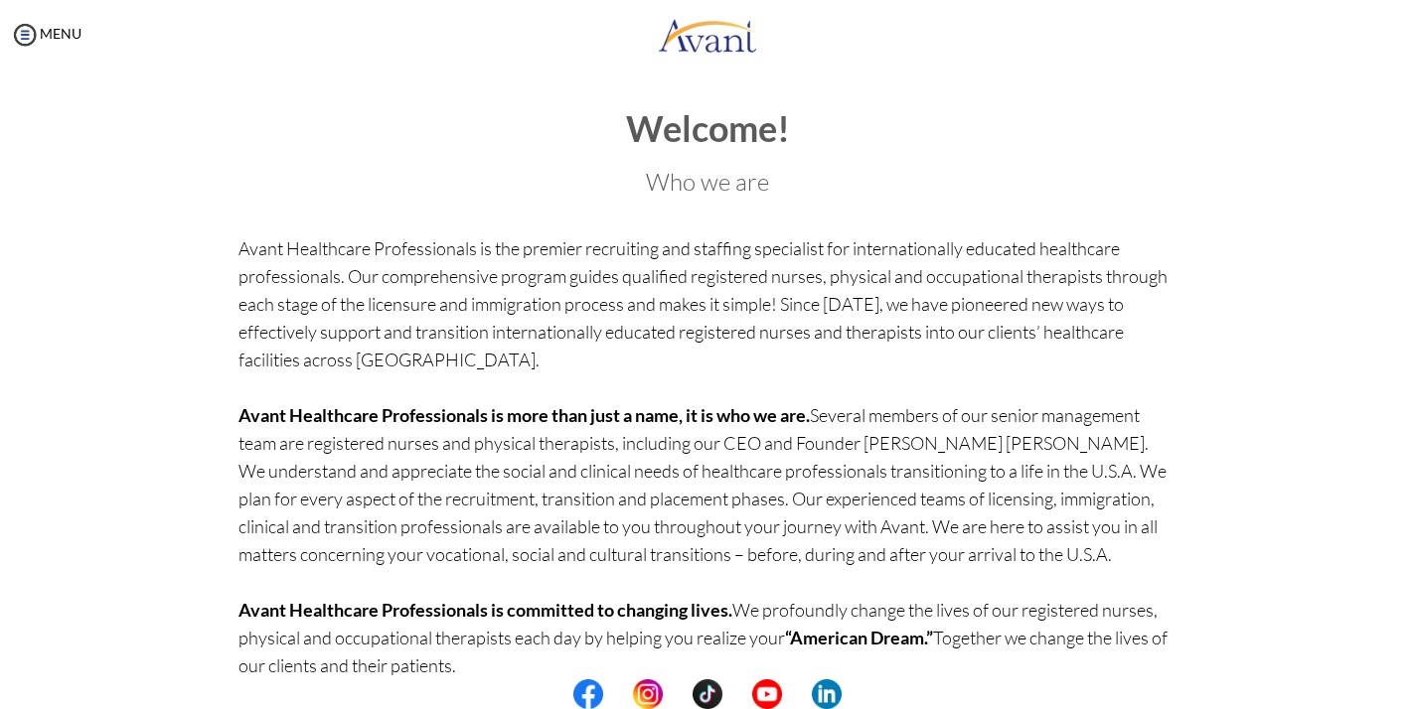
scroll to position [93, 0]
click at [23, 37] on img at bounding box center [25, 35] width 30 height 30
